Goal: Obtain resource: Download file/media

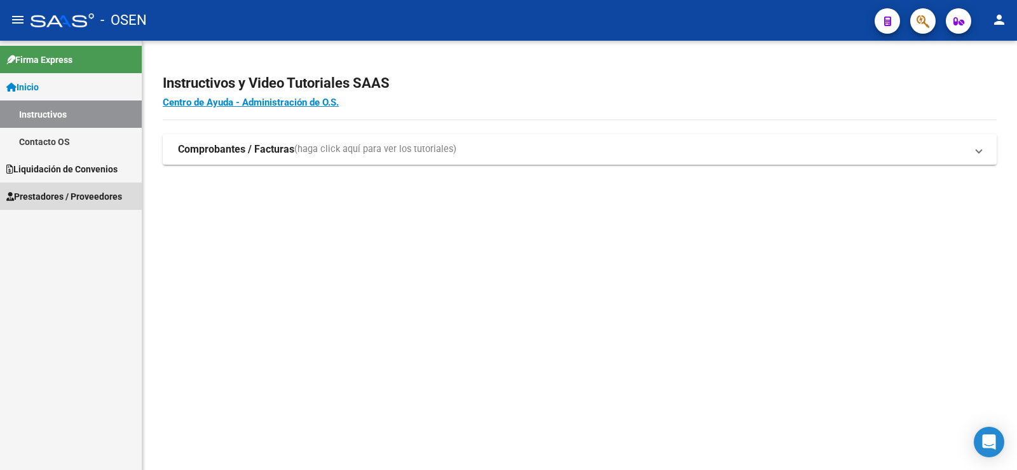
click at [101, 187] on link "Prestadores / Proveedores" at bounding box center [71, 195] width 142 height 27
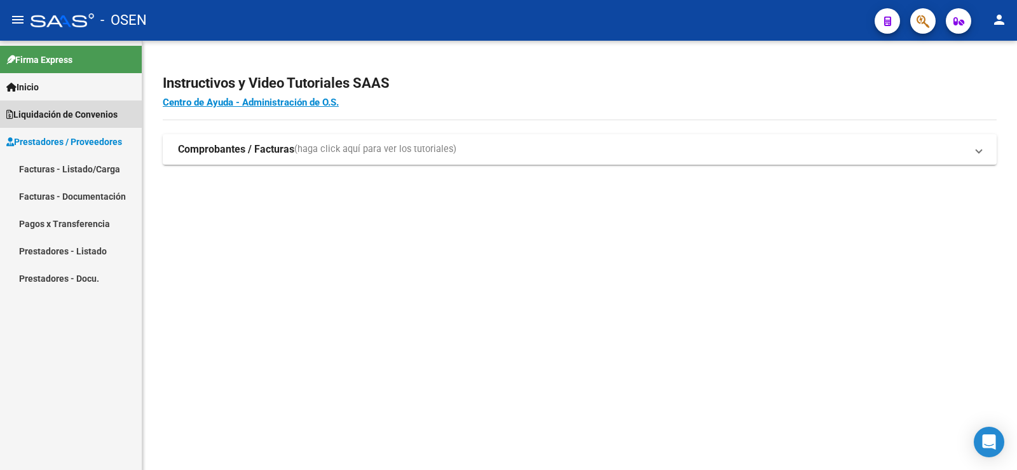
click at [67, 119] on span "Liquidación de Convenios" at bounding box center [61, 114] width 111 height 14
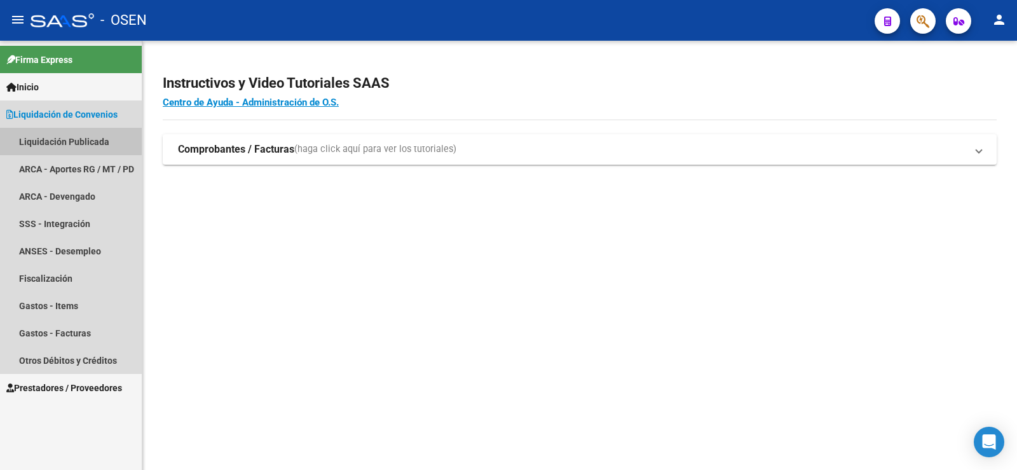
click at [70, 138] on link "Liquidación Publicada" at bounding box center [71, 141] width 142 height 27
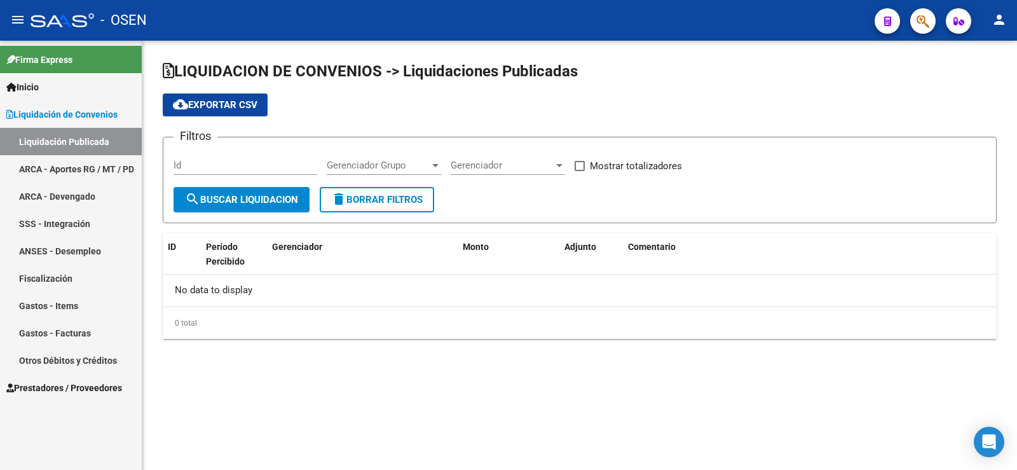
checkbox input "true"
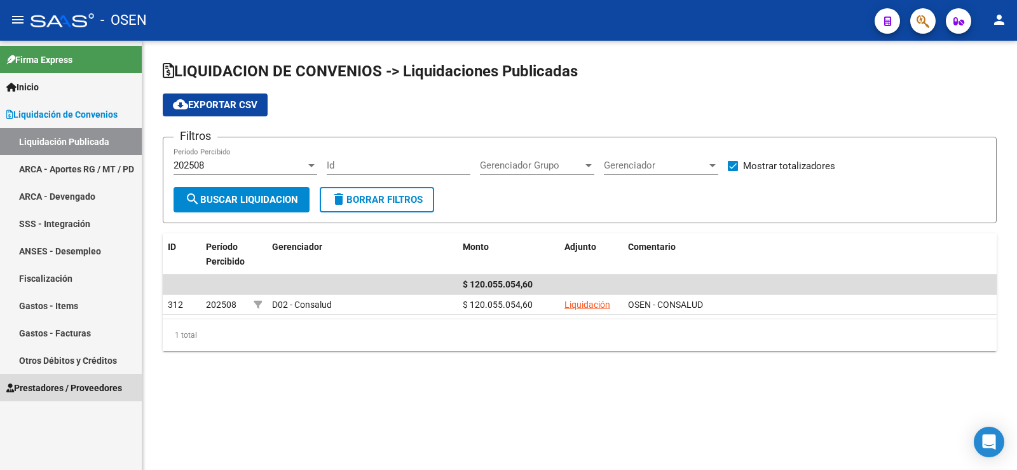
click at [65, 388] on span "Prestadores / Proveedores" at bounding box center [64, 388] width 116 height 14
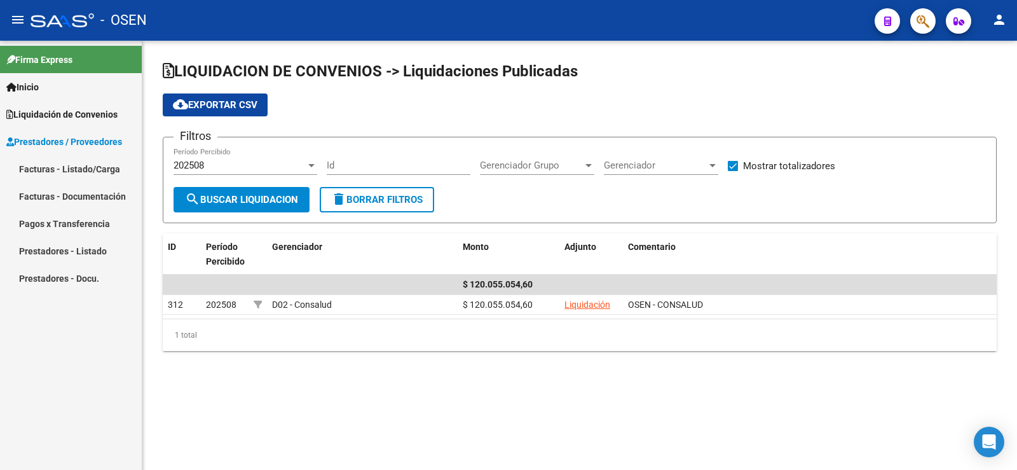
click at [43, 175] on link "Facturas - Listado/Carga" at bounding box center [71, 168] width 142 height 27
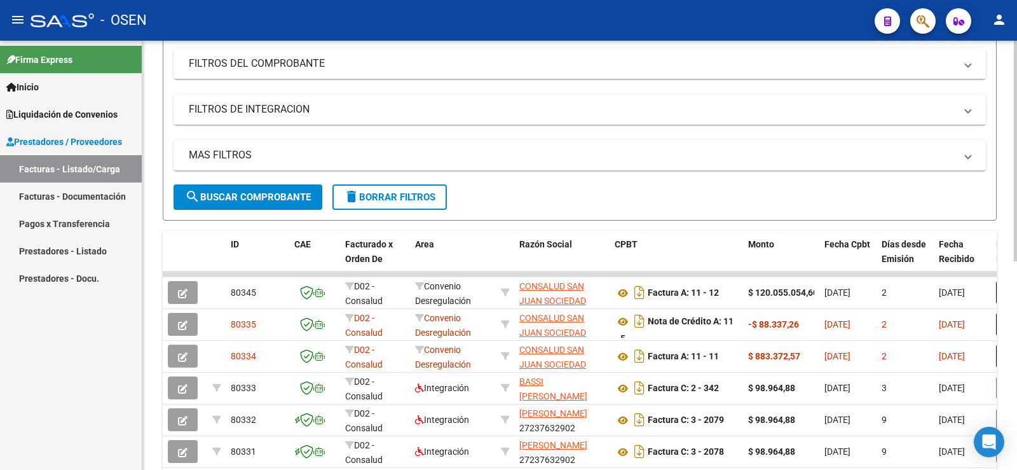
scroll to position [198, 0]
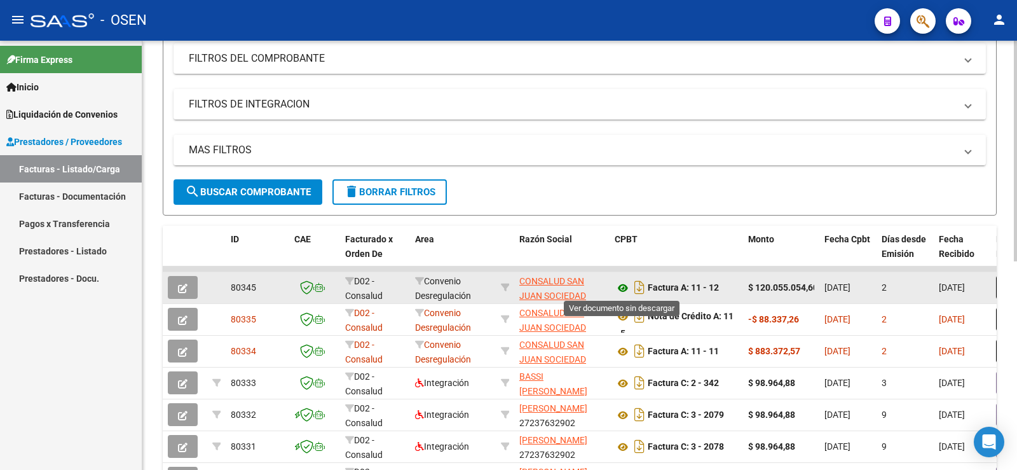
click at [624, 285] on icon at bounding box center [623, 287] width 17 height 15
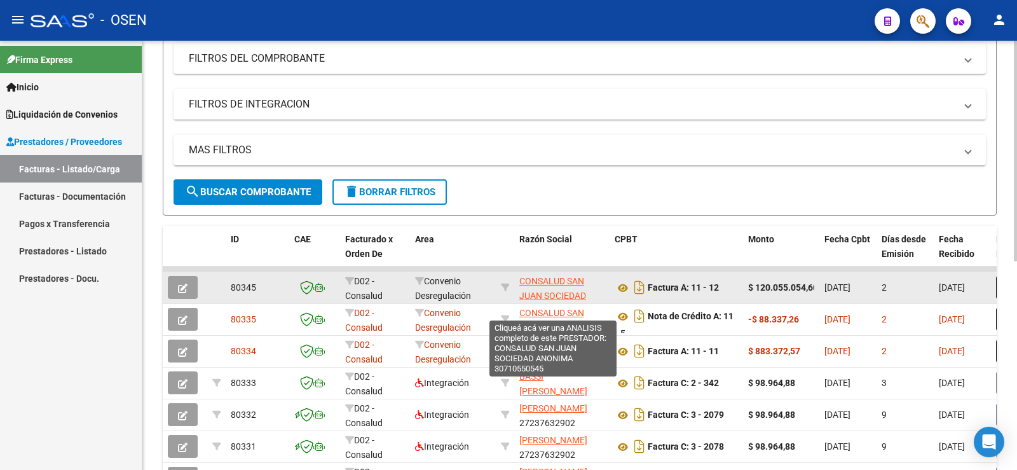
click at [552, 276] on span "CONSALUD SAN JUAN SOCIEDAD ANONIMA" at bounding box center [552, 295] width 67 height 39
